Goal: Task Accomplishment & Management: Complete application form

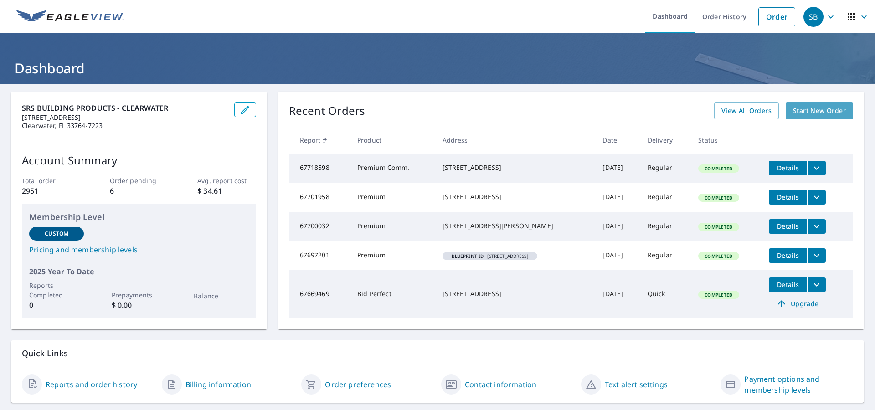
click at [822, 109] on span "Start New Order" at bounding box center [819, 110] width 53 height 11
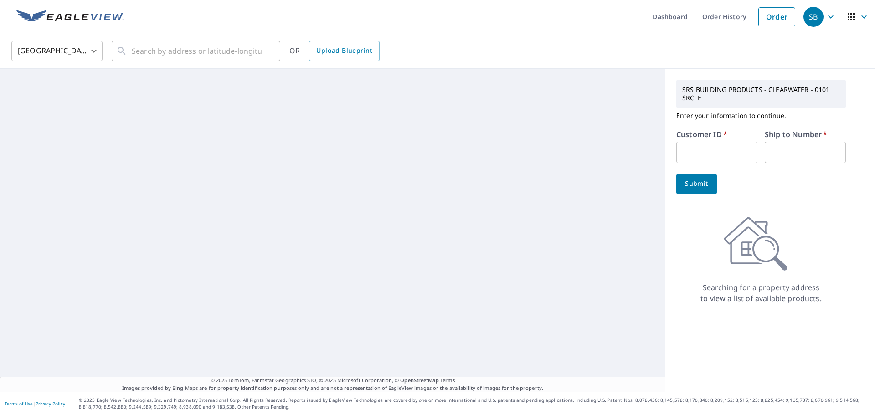
click at [700, 155] on input "text" at bounding box center [717, 152] width 81 height 21
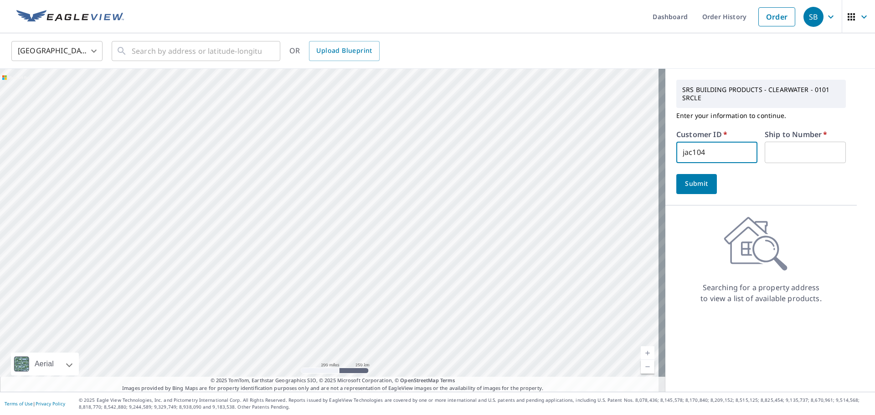
type input "jac104"
type input "1"
click at [694, 183] on span "Submit" at bounding box center [697, 183] width 26 height 11
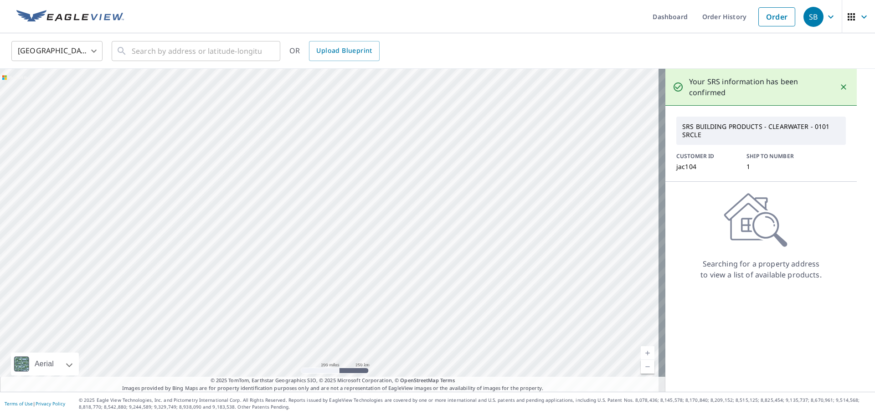
click at [332, 61] on div "United States [GEOGRAPHIC_DATA] ​ ​ OR Upload Blueprint" at bounding box center [435, 50] width 860 height 21
click at [336, 56] on span "Upload Blueprint" at bounding box center [344, 50] width 56 height 11
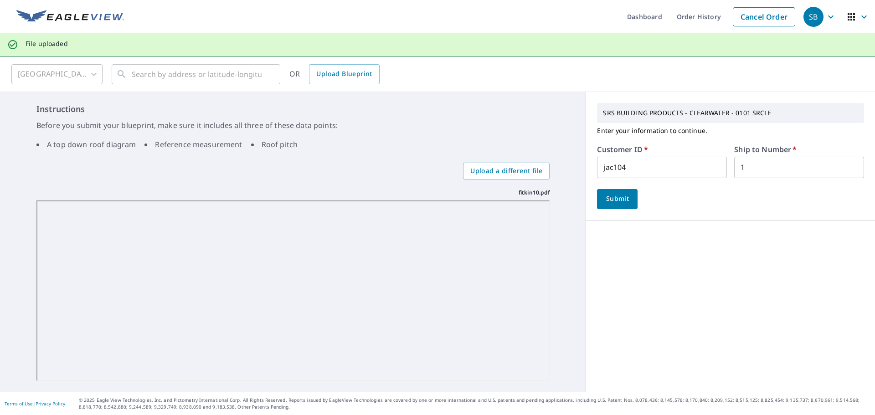
click at [613, 202] on span "Submit" at bounding box center [618, 198] width 26 height 11
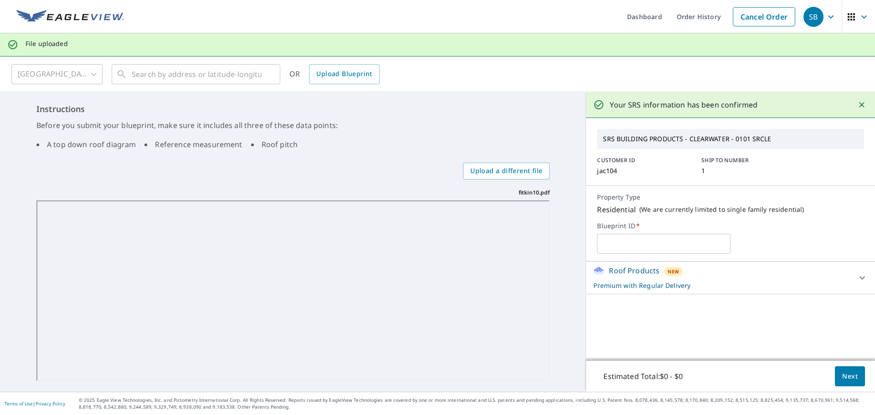
click at [646, 245] on input "text" at bounding box center [664, 244] width 134 height 26
type input "m"
type input "954 symphony // [PERSON_NAME]"
click at [843, 372] on span "Next" at bounding box center [851, 376] width 16 height 11
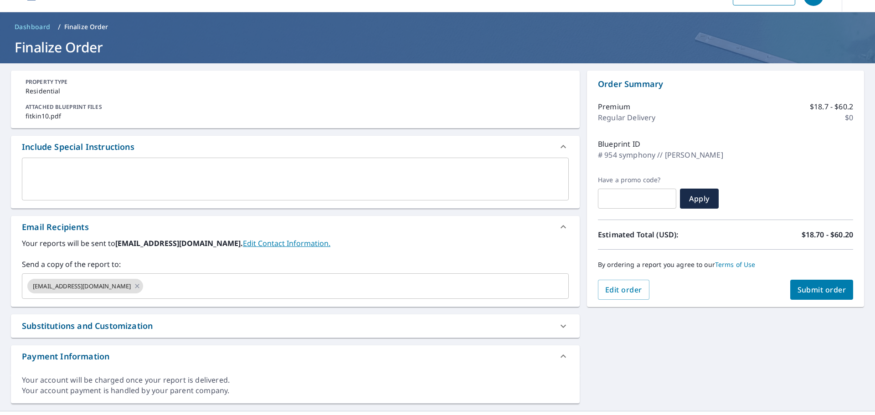
scroll to position [40, 0]
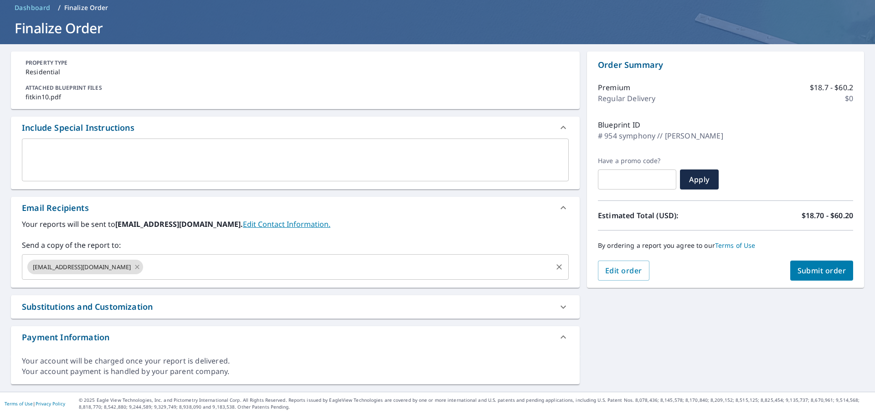
click at [134, 268] on icon at bounding box center [137, 267] width 7 height 10
checkbox input "true"
click at [118, 266] on input "text" at bounding box center [288, 267] width 525 height 17
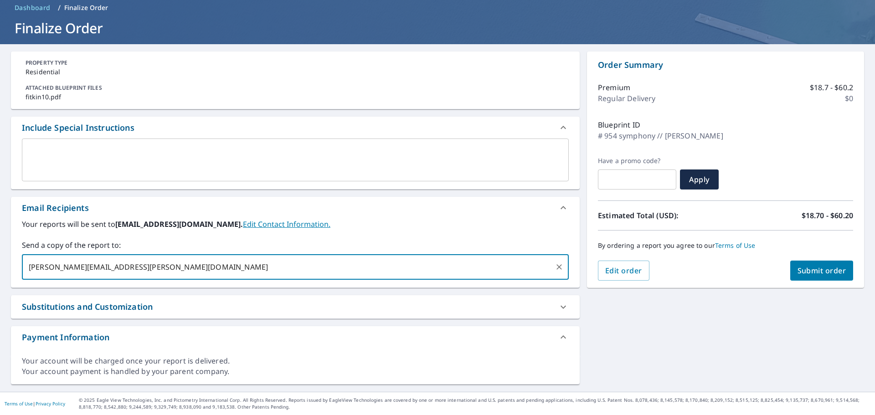
type input "[PERSON_NAME][EMAIL_ADDRESS][PERSON_NAME][DOMAIN_NAME]"
click at [815, 272] on span "Submit order" at bounding box center [822, 271] width 49 height 10
checkbox input "true"
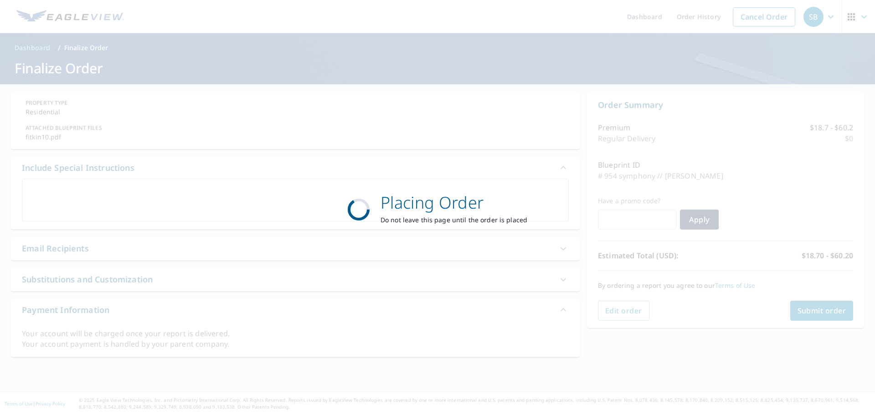
scroll to position [0, 0]
